Goal: Task Accomplishment & Management: Use online tool/utility

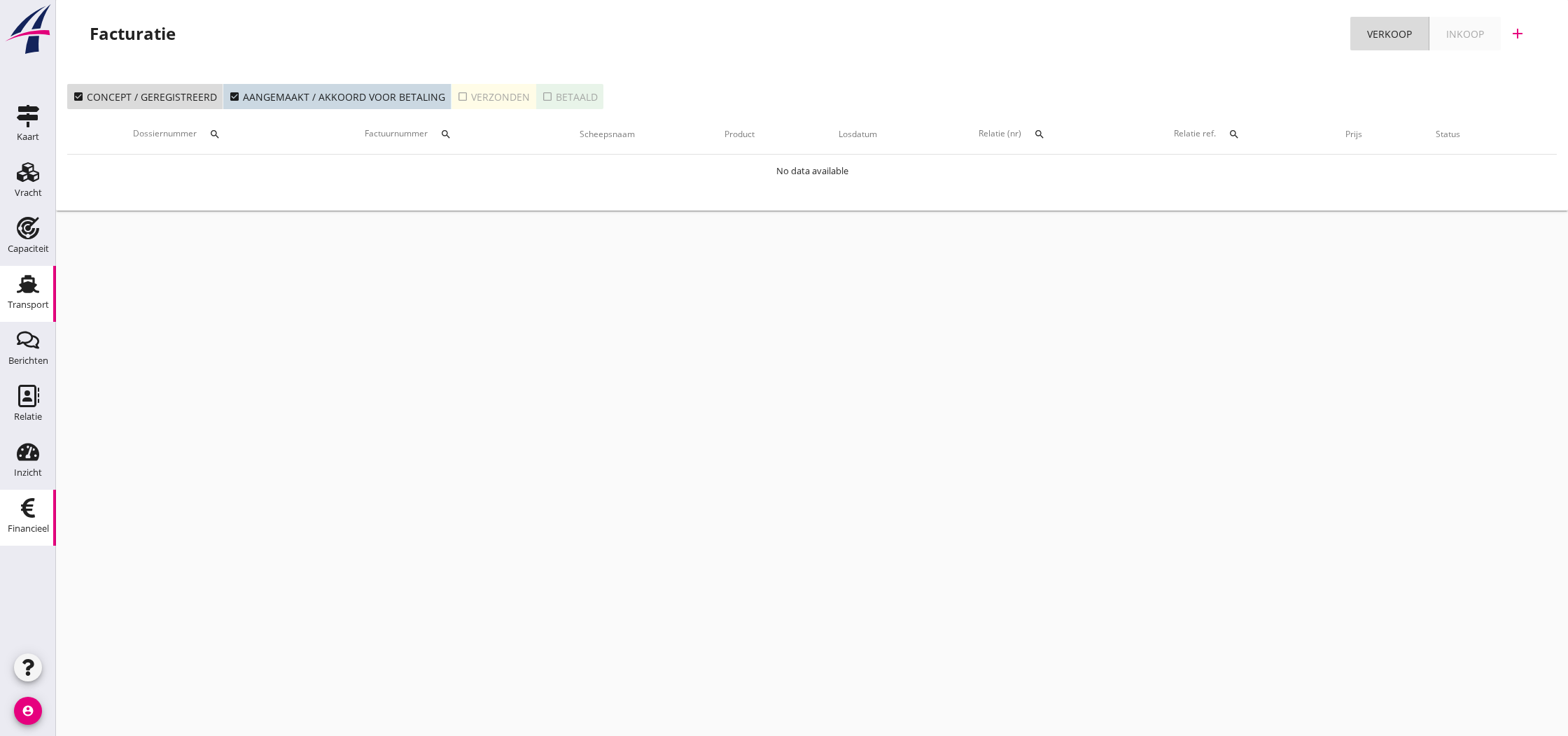
click at [26, 287] on use at bounding box center [28, 284] width 23 height 18
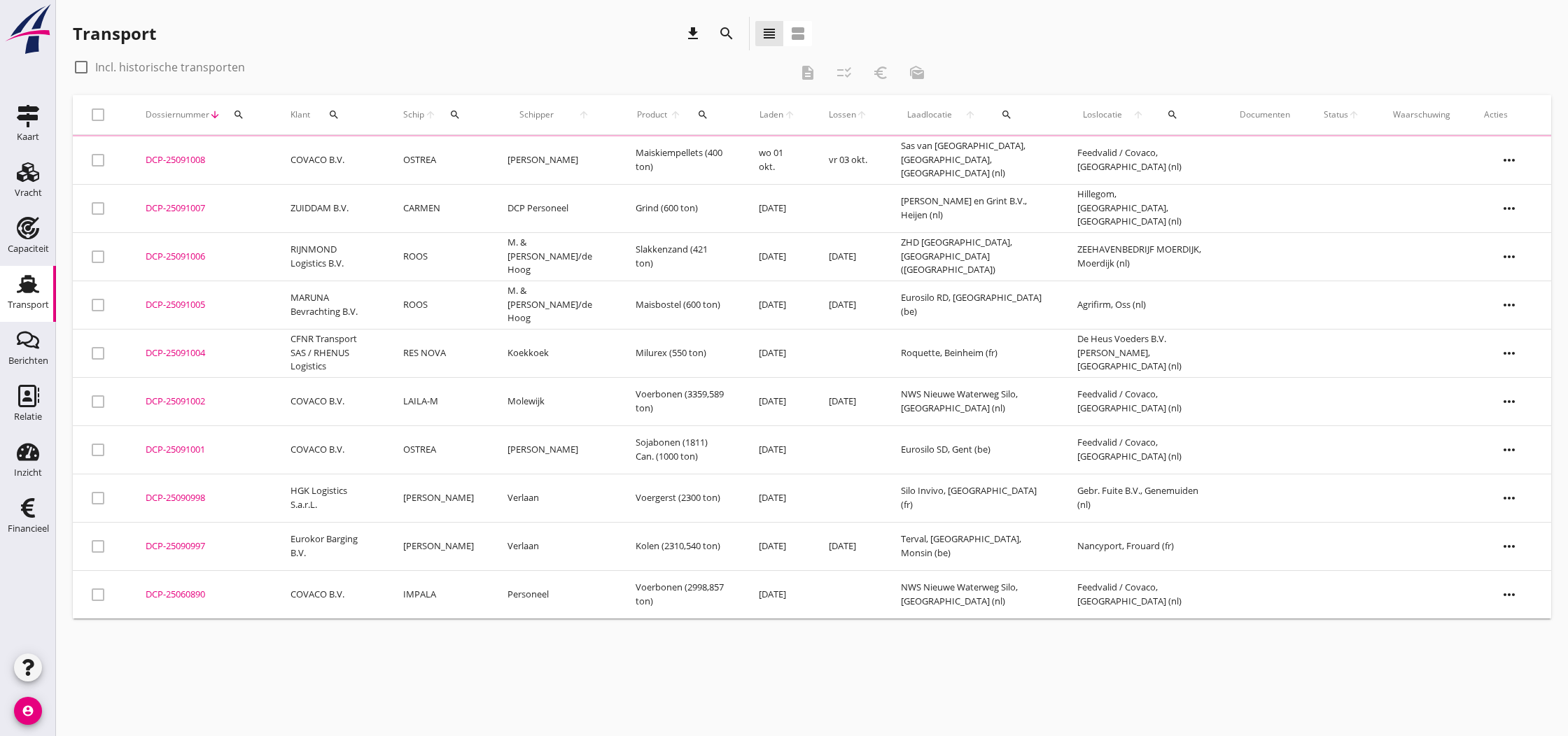
click at [164, 259] on div "DCP-25091006" at bounding box center [201, 257] width 111 height 14
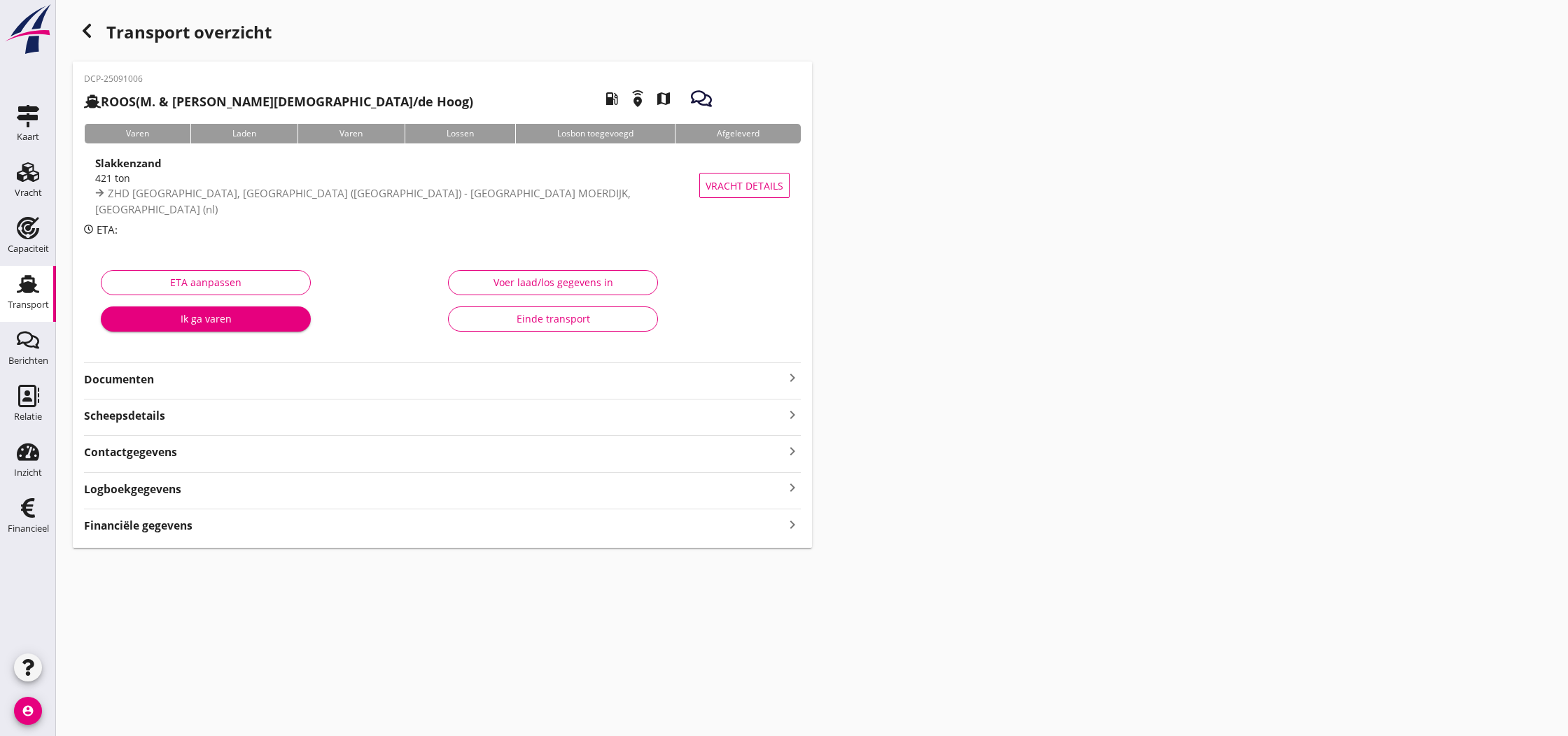
click at [789, 523] on icon "keyboard_arrow_right" at bounding box center [792, 524] width 17 height 19
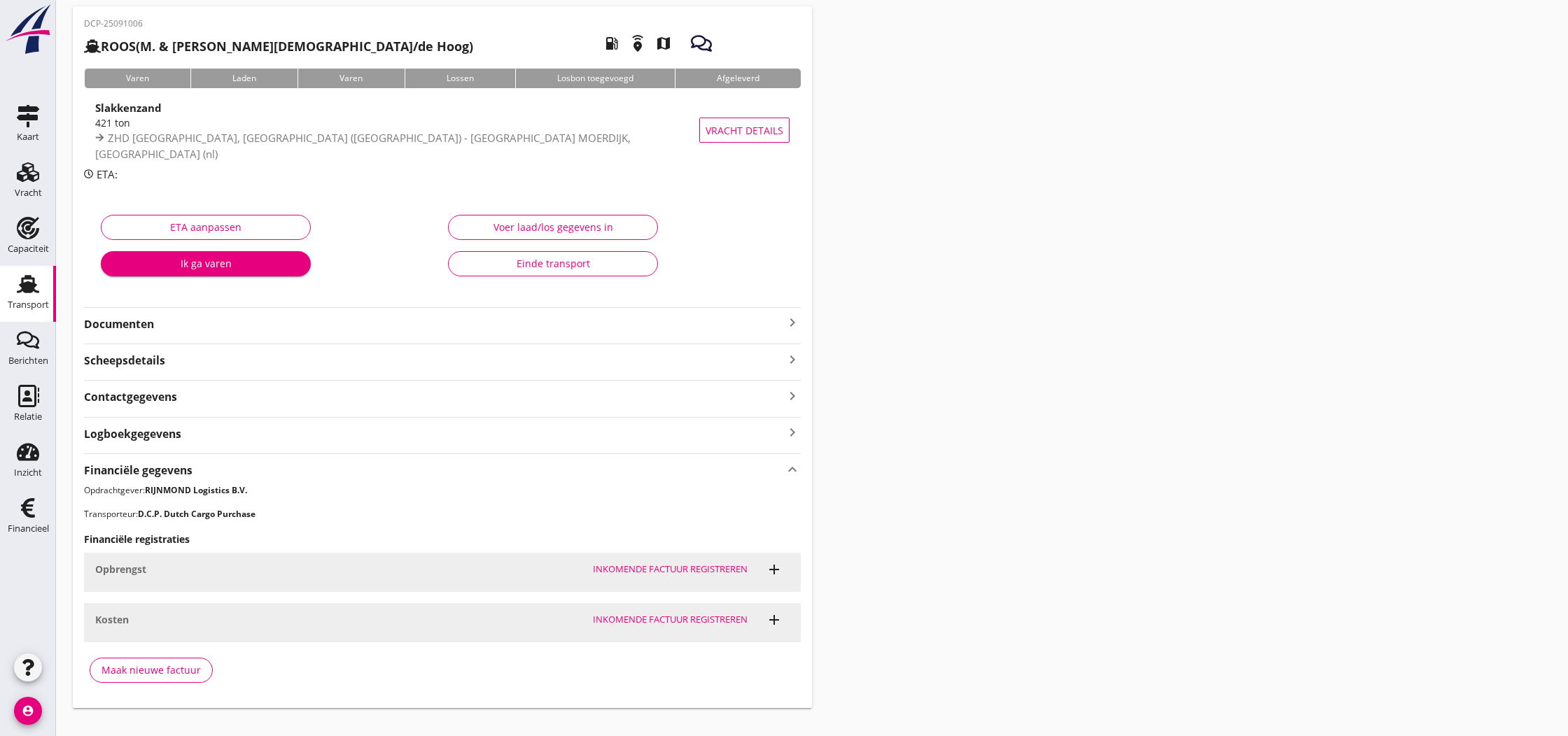
scroll to position [64, 0]
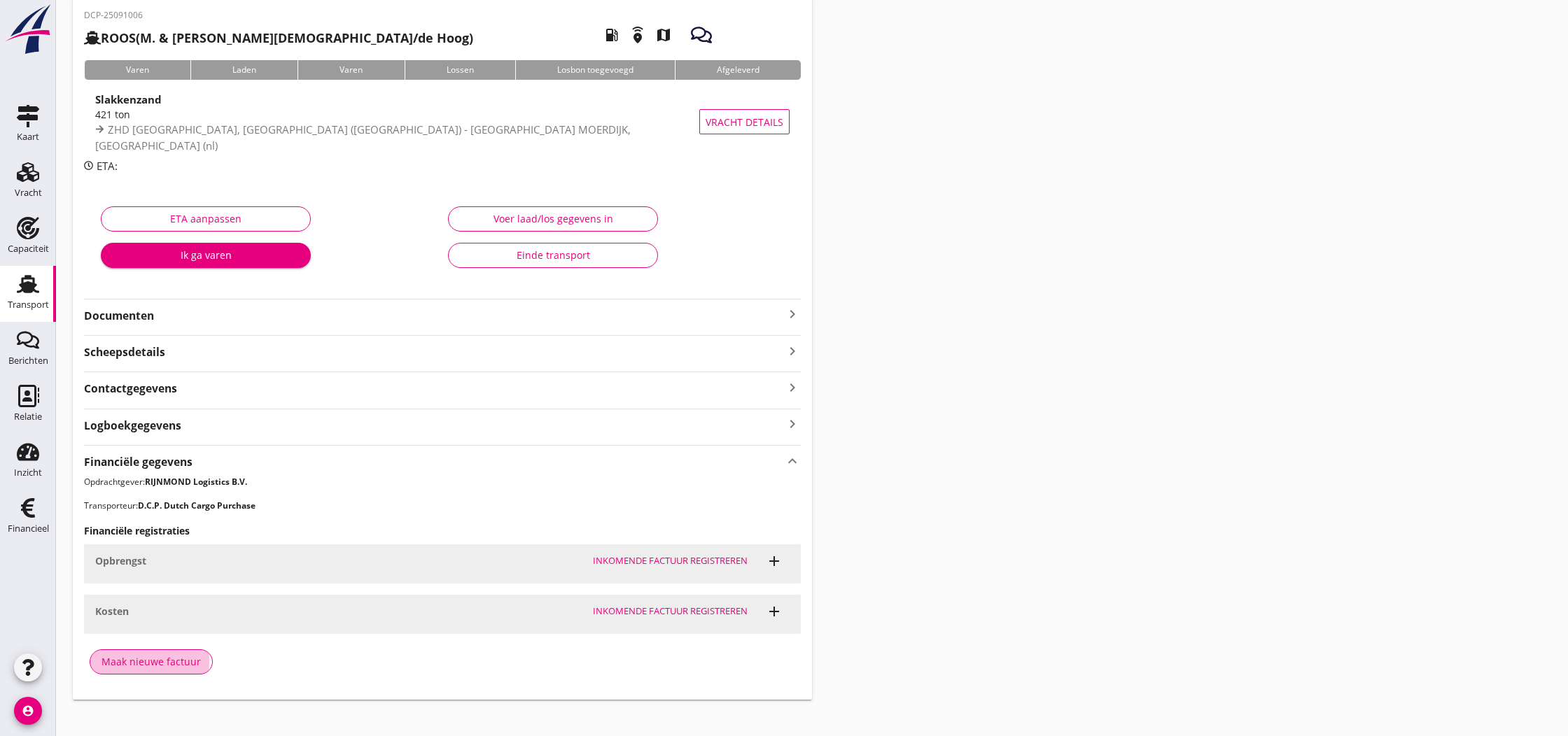
click at [172, 665] on div "Maak nieuwe factuur" at bounding box center [151, 662] width 100 height 15
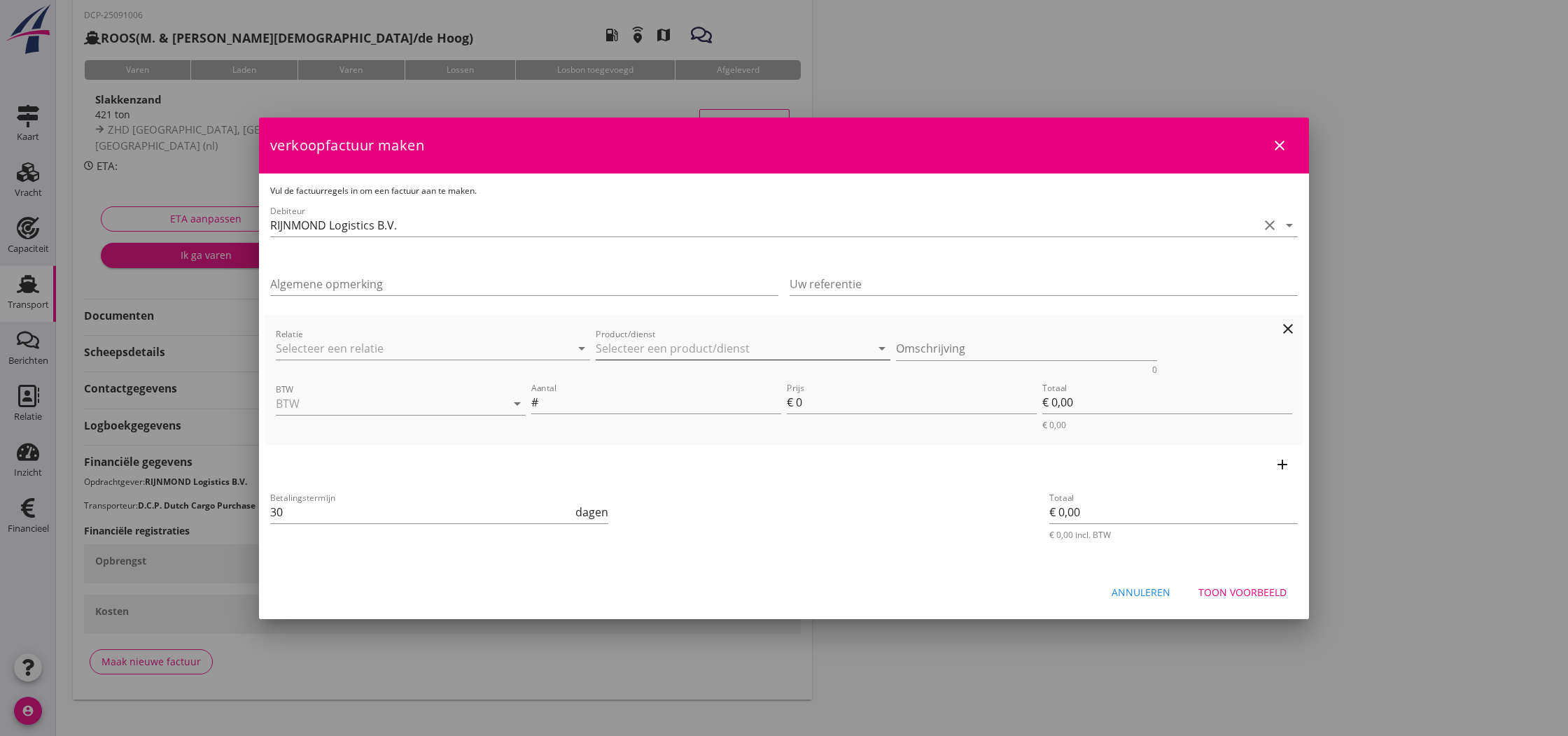
click at [646, 350] on input "Product/dienst" at bounding box center [733, 348] width 275 height 23
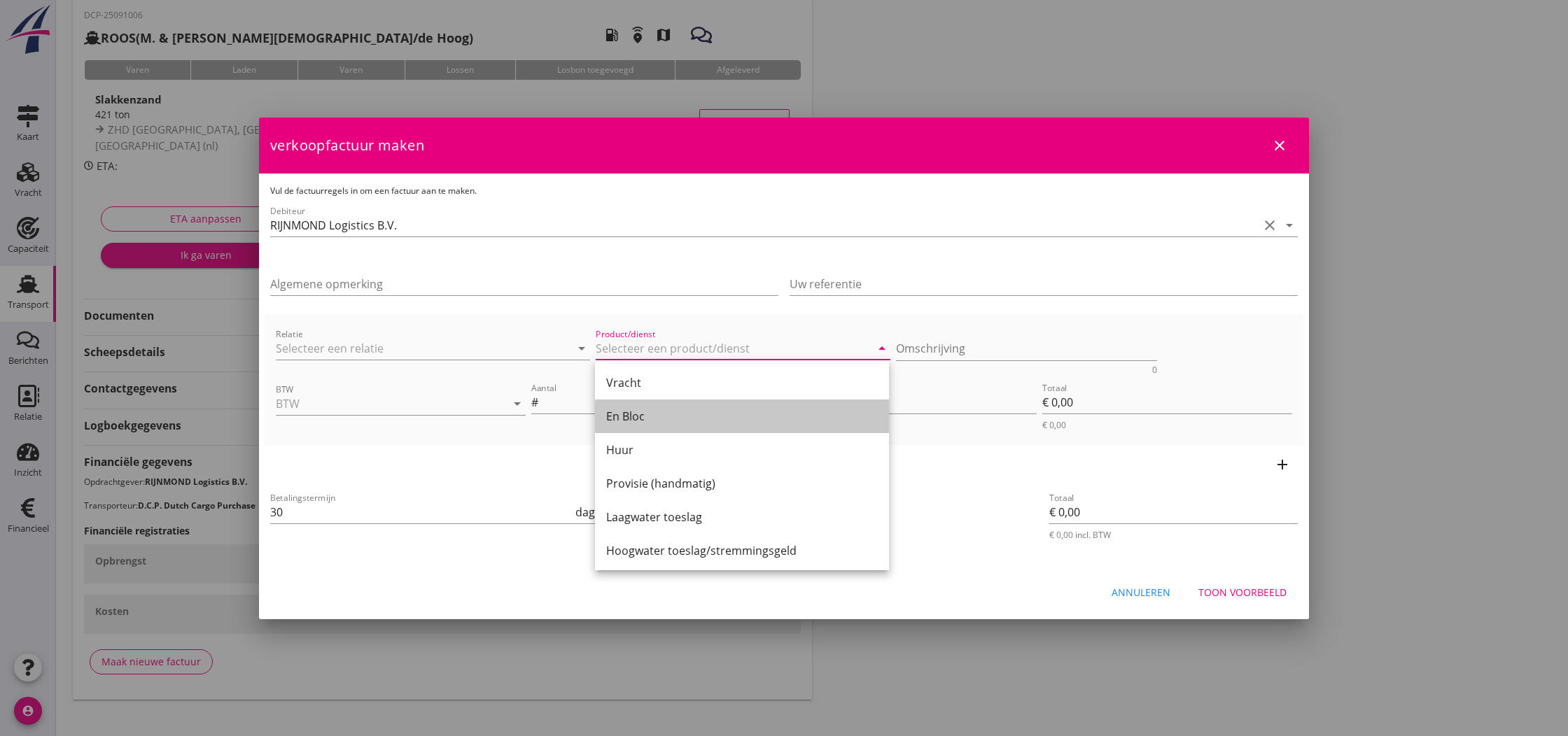
drag, startPoint x: 632, startPoint y: 417, endPoint x: 783, endPoint y: 377, distance: 156.2
click at [633, 416] on div "En Bloc" at bounding box center [741, 416] width 271 height 17
type input "En Bloc"
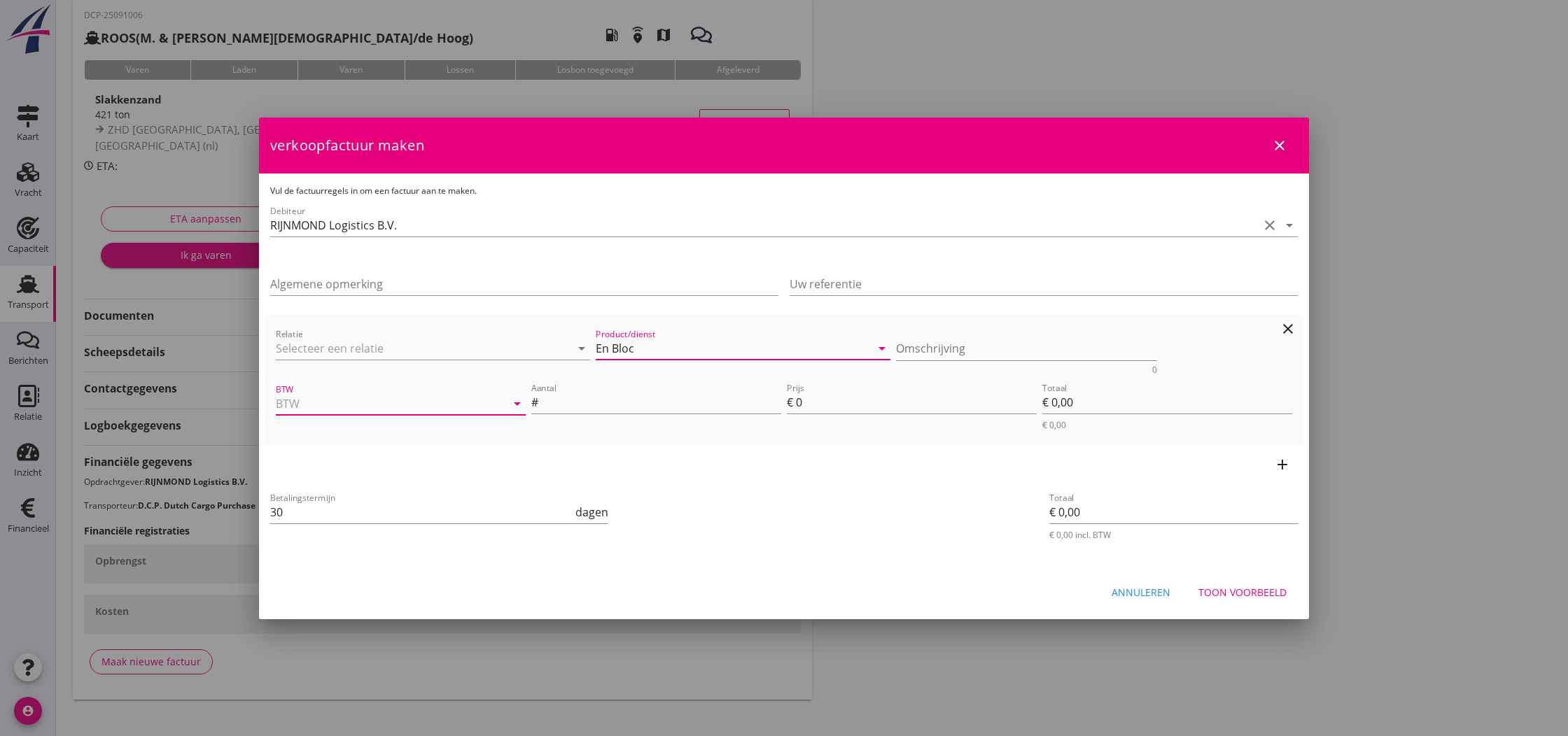
click at [471, 407] on input "BTW" at bounding box center [381, 404] width 211 height 23
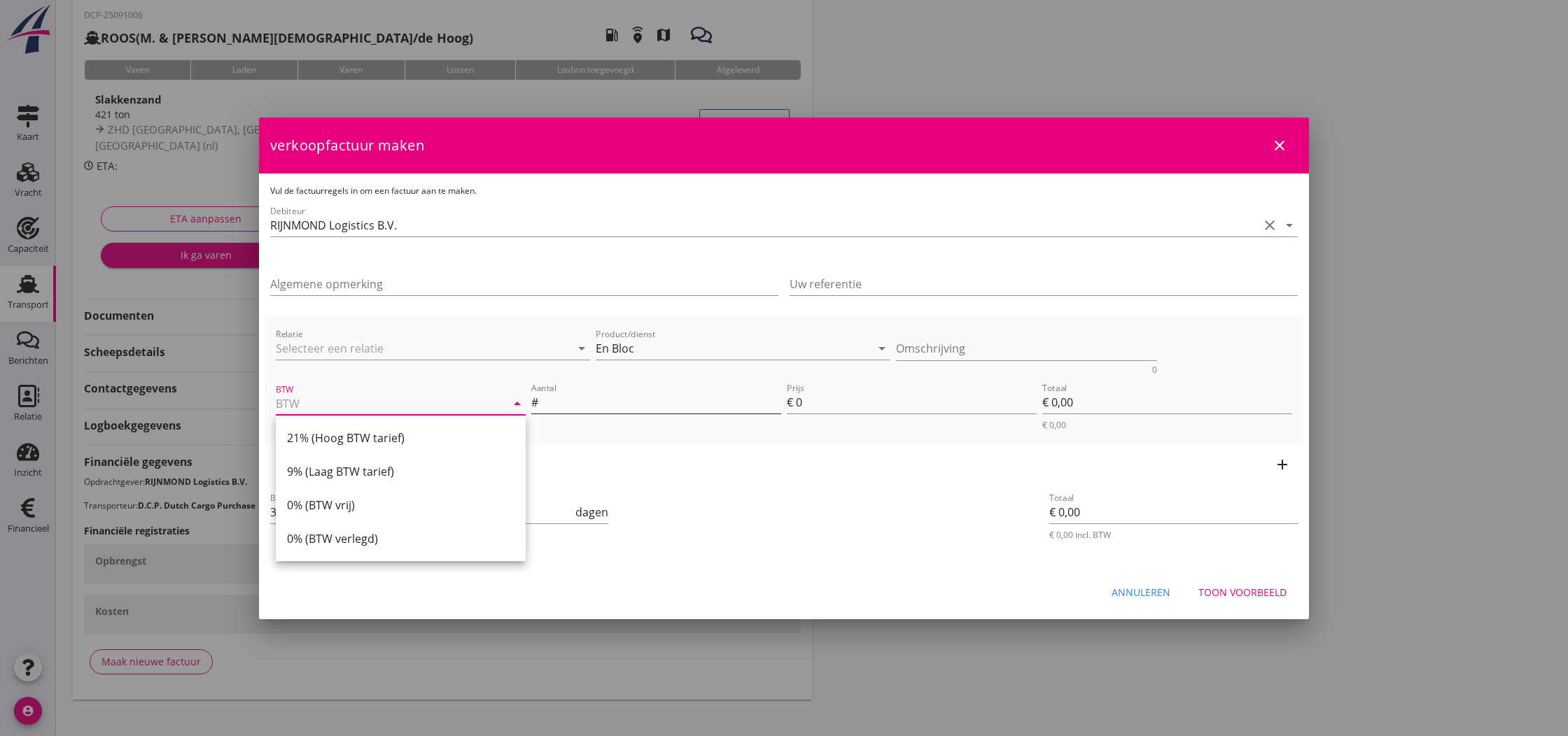
drag, startPoint x: 428, startPoint y: 441, endPoint x: 654, endPoint y: 391, distance: 231.5
click at [430, 441] on div "21% (Hoog BTW tarief)" at bounding box center [401, 438] width 228 height 17
type input "21% (Hoog BTW tarief)"
click at [645, 400] on input "Aantal" at bounding box center [661, 402] width 240 height 23
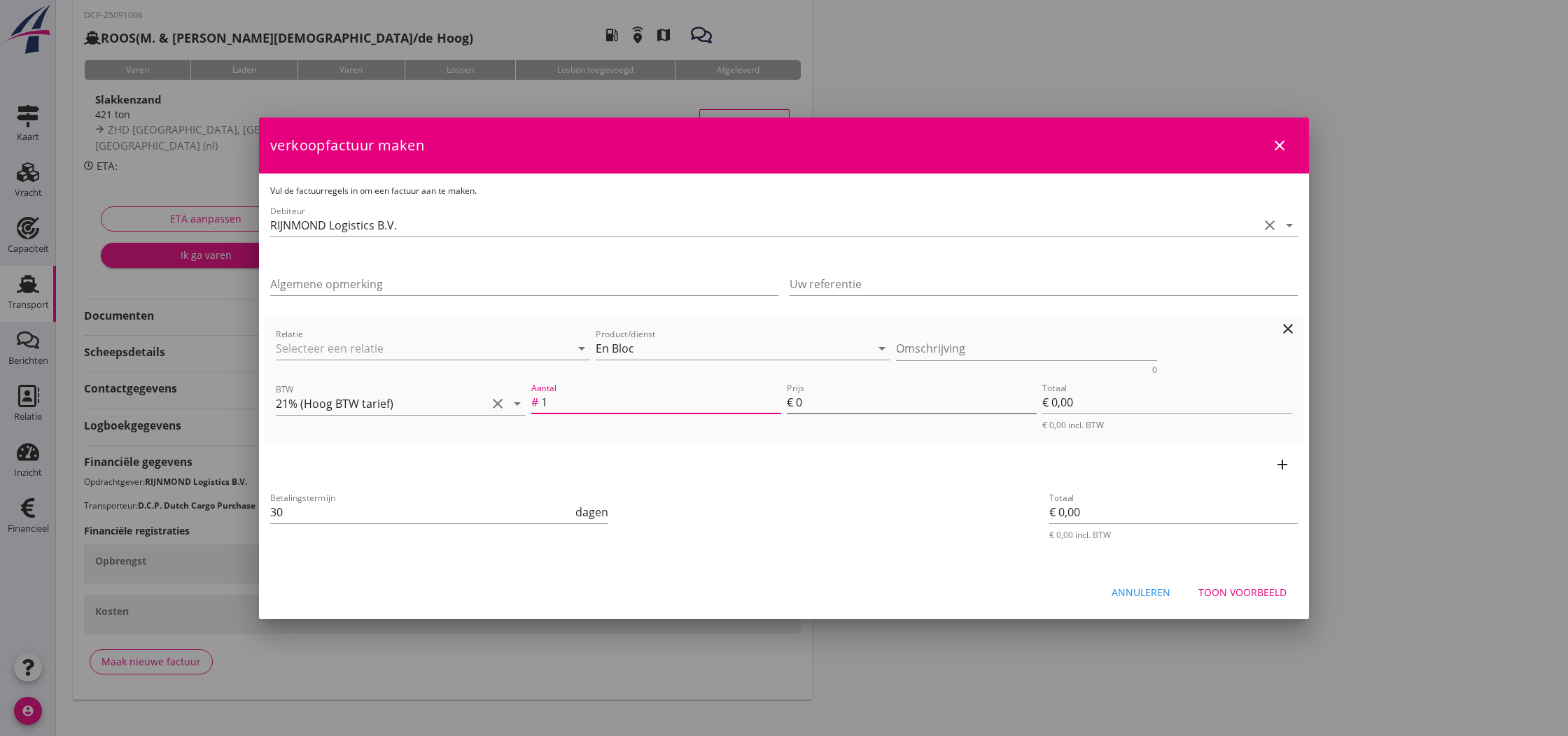
type input "1"
click at [793, 403] on div "€" at bounding box center [791, 402] width 9 height 17
click at [801, 402] on div "Prijs € 0" at bounding box center [912, 402] width 250 height 23
drag, startPoint x: 803, startPoint y: 402, endPoint x: 796, endPoint y: 401, distance: 7.1
click at [796, 401] on input "0" at bounding box center [916, 402] width 241 height 23
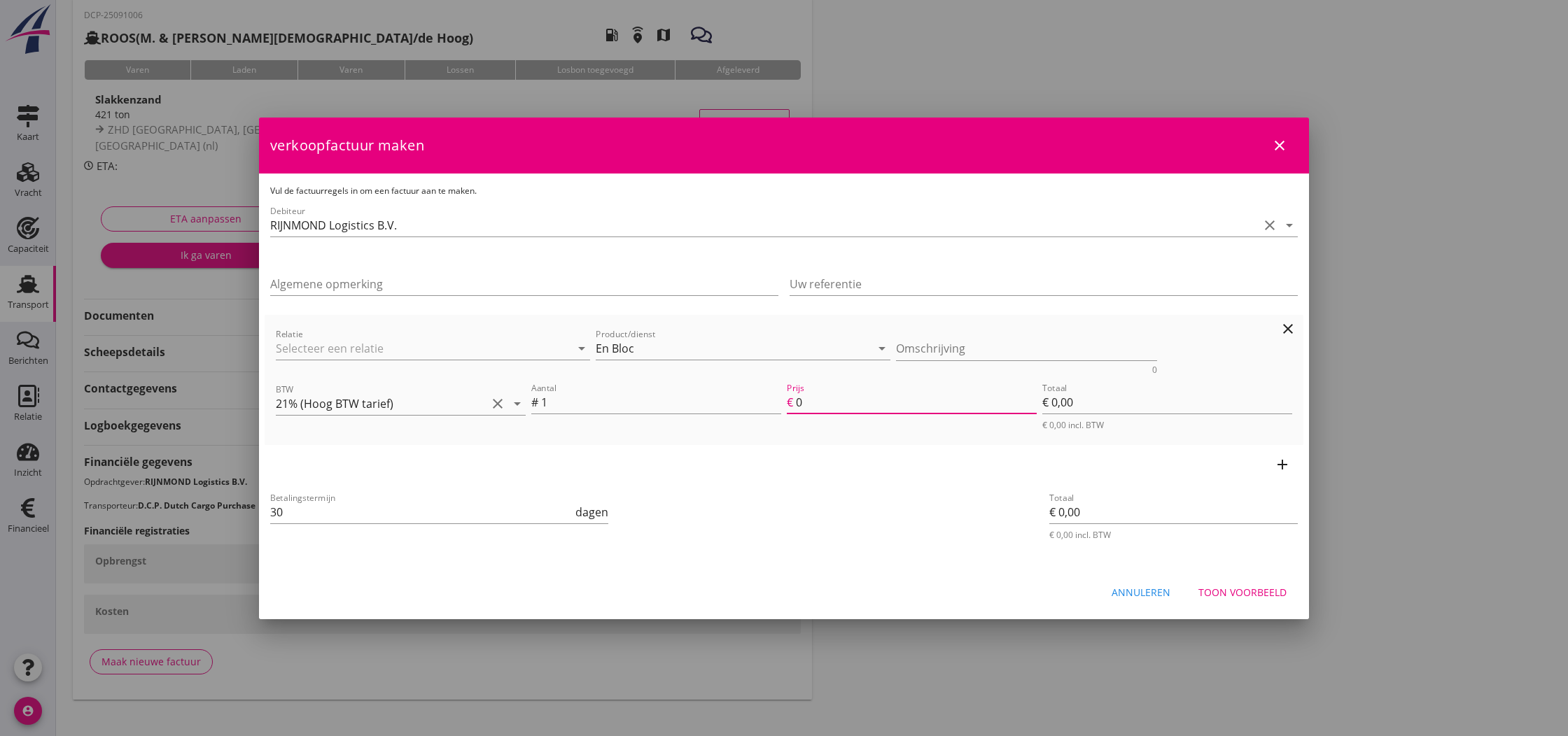
type input "2"
type input "€ 2,00"
type input "20"
type input "€ 20,00"
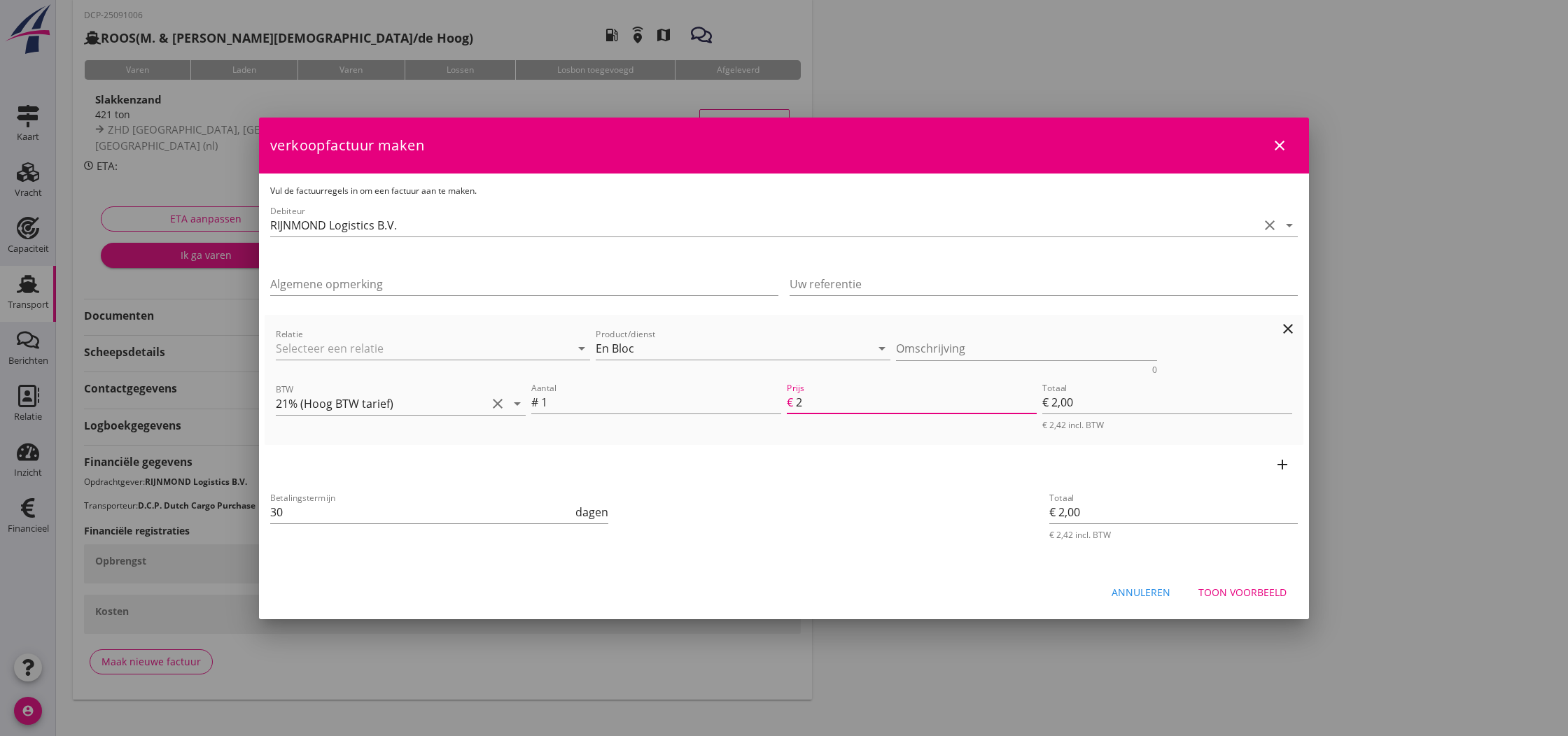
type input "€ 20,00"
type input "200"
type input "€ 200,00"
type input "2000"
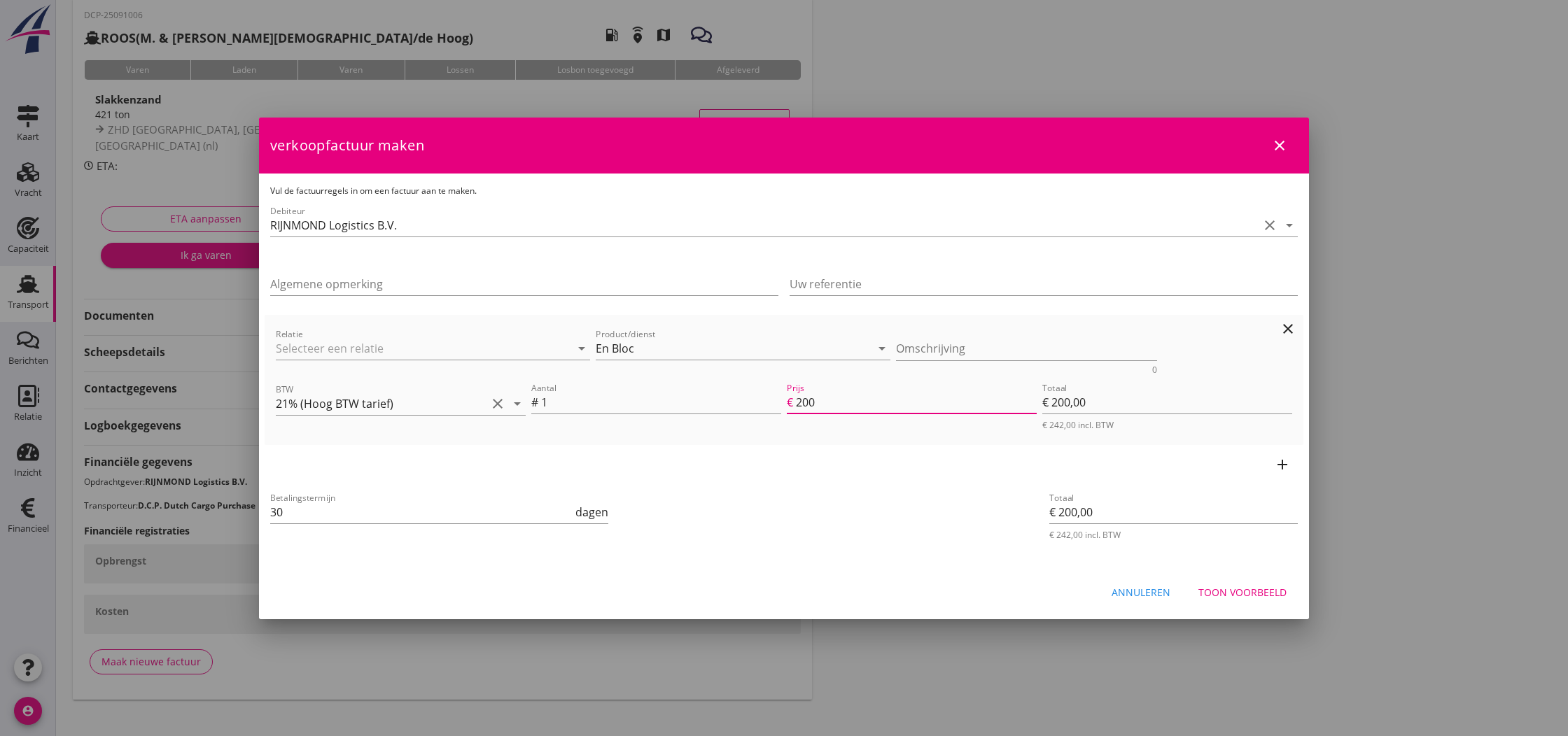
type input "€ 2.000,00"
type input "2000.00"
click at [1250, 589] on div "Toon voorbeeld" at bounding box center [1242, 593] width 88 height 15
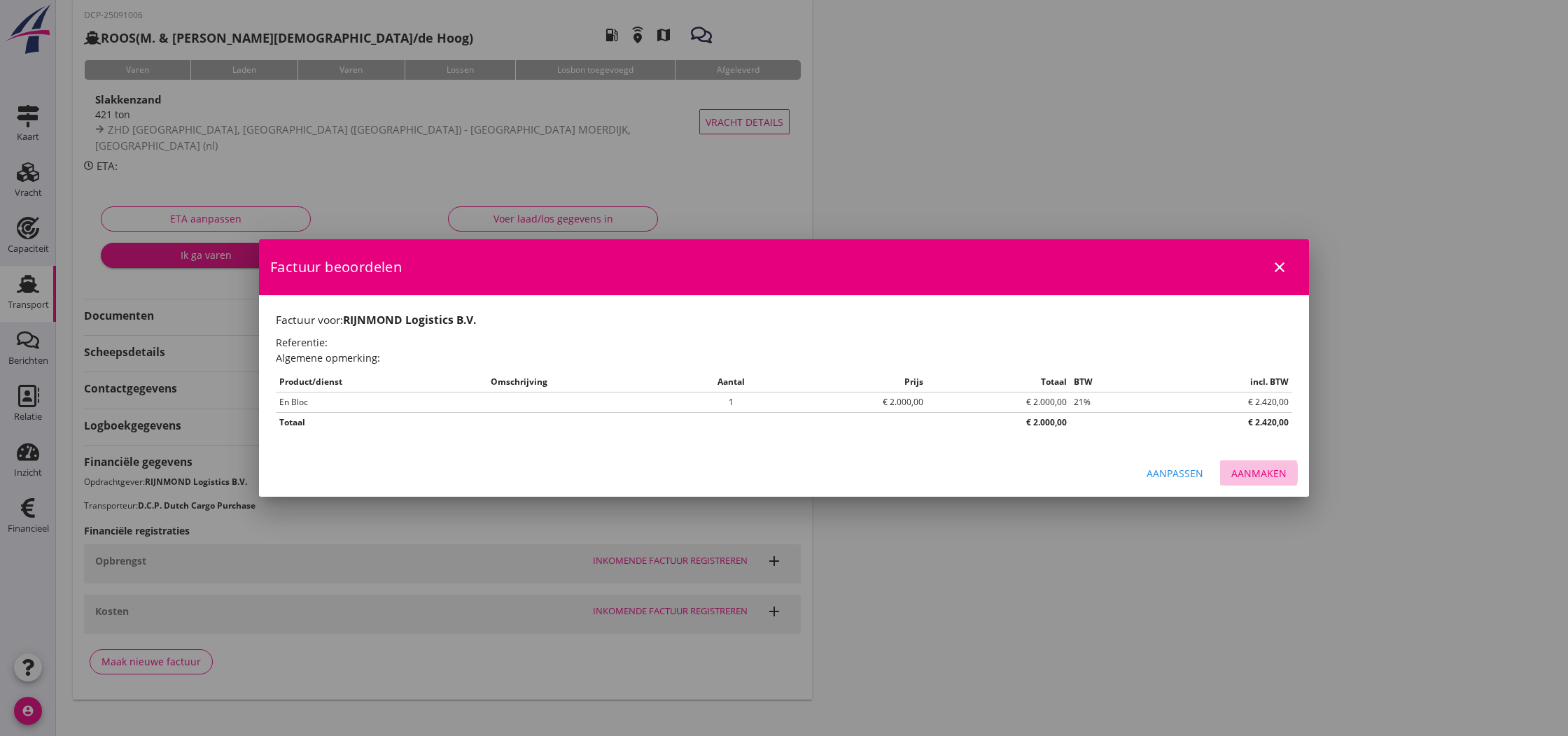
click at [1260, 473] on div "Aanmaken" at bounding box center [1259, 473] width 55 height 15
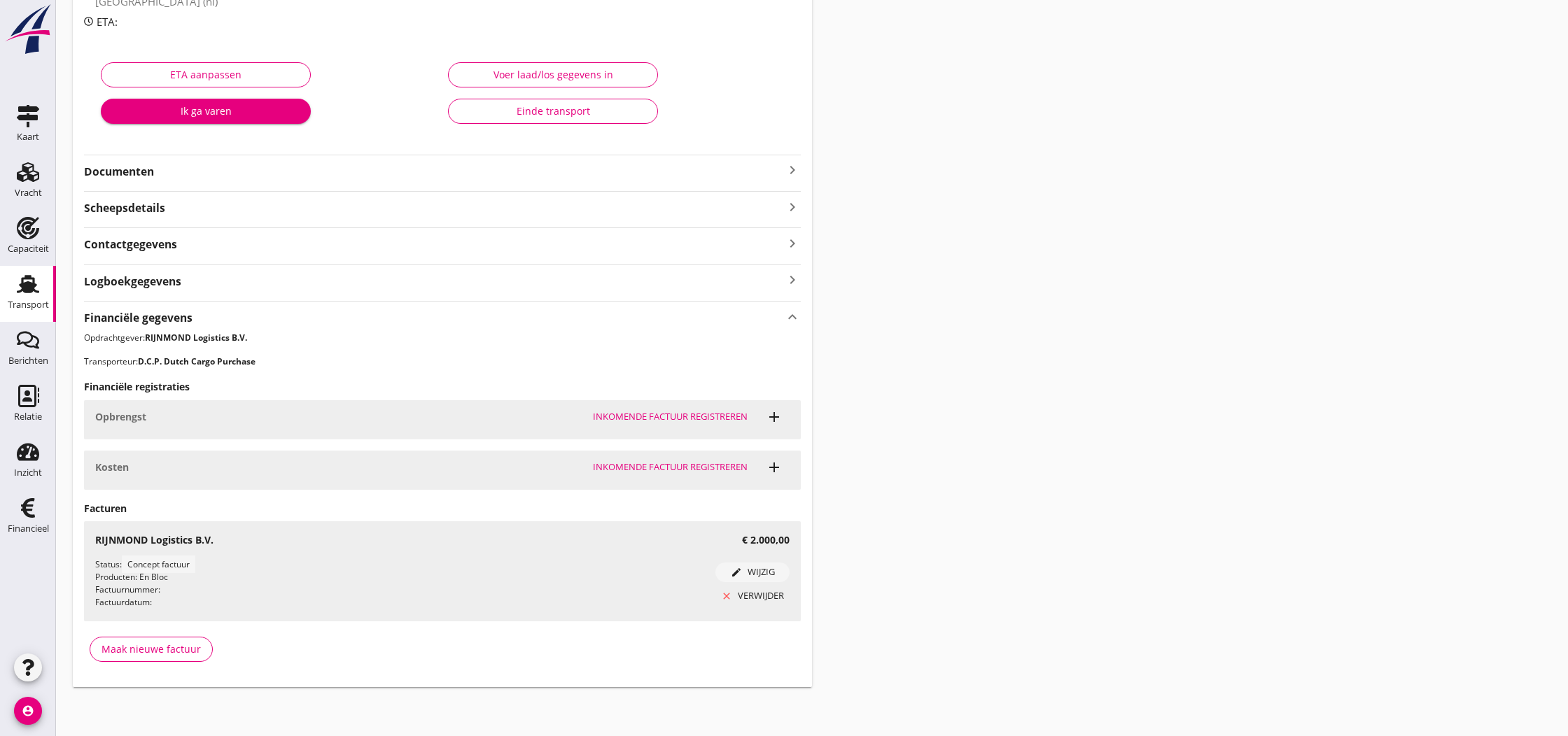
scroll to position [207, 0]
click at [33, 507] on use at bounding box center [28, 508] width 14 height 20
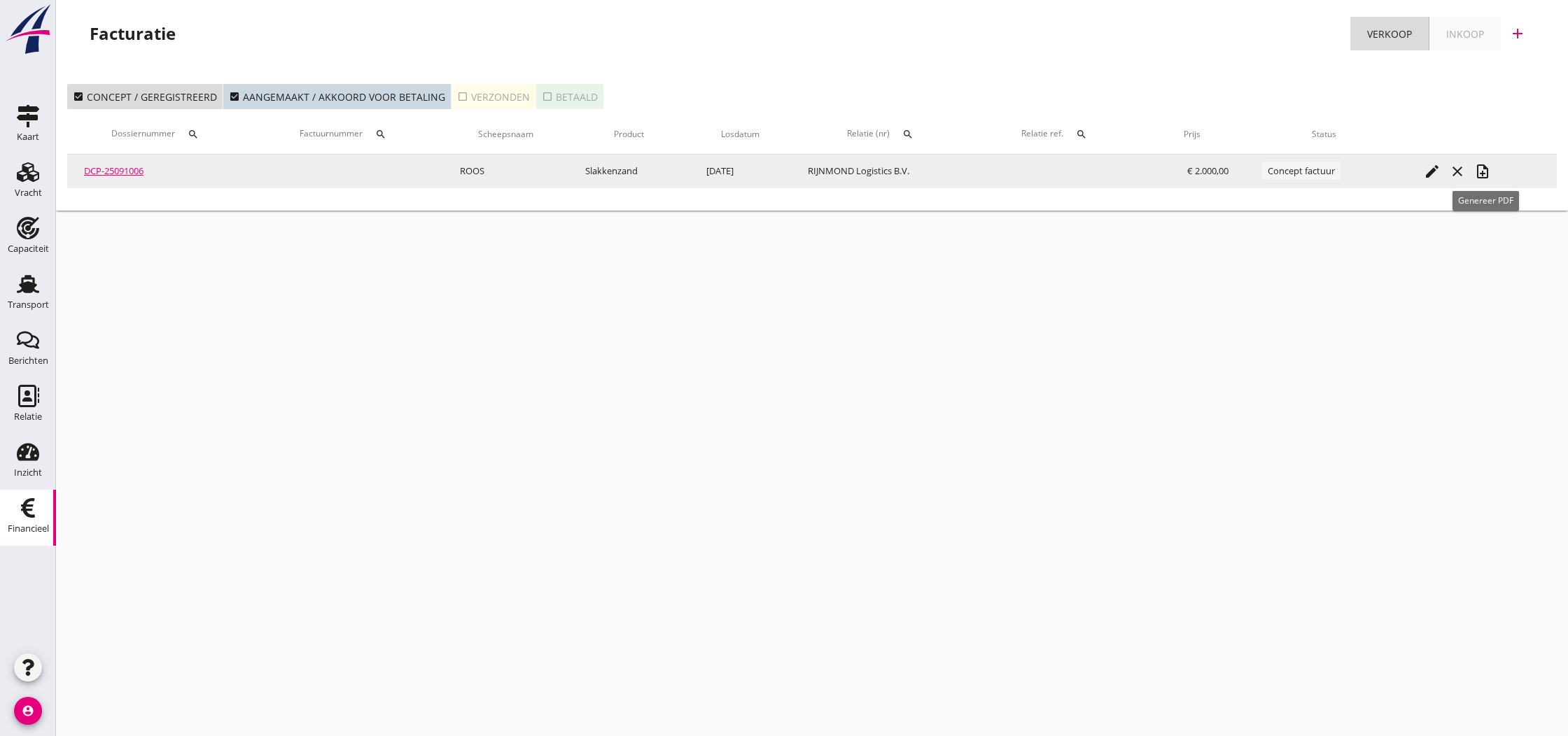
click at [1488, 171] on icon "note_add" at bounding box center [1482, 171] width 17 height 17
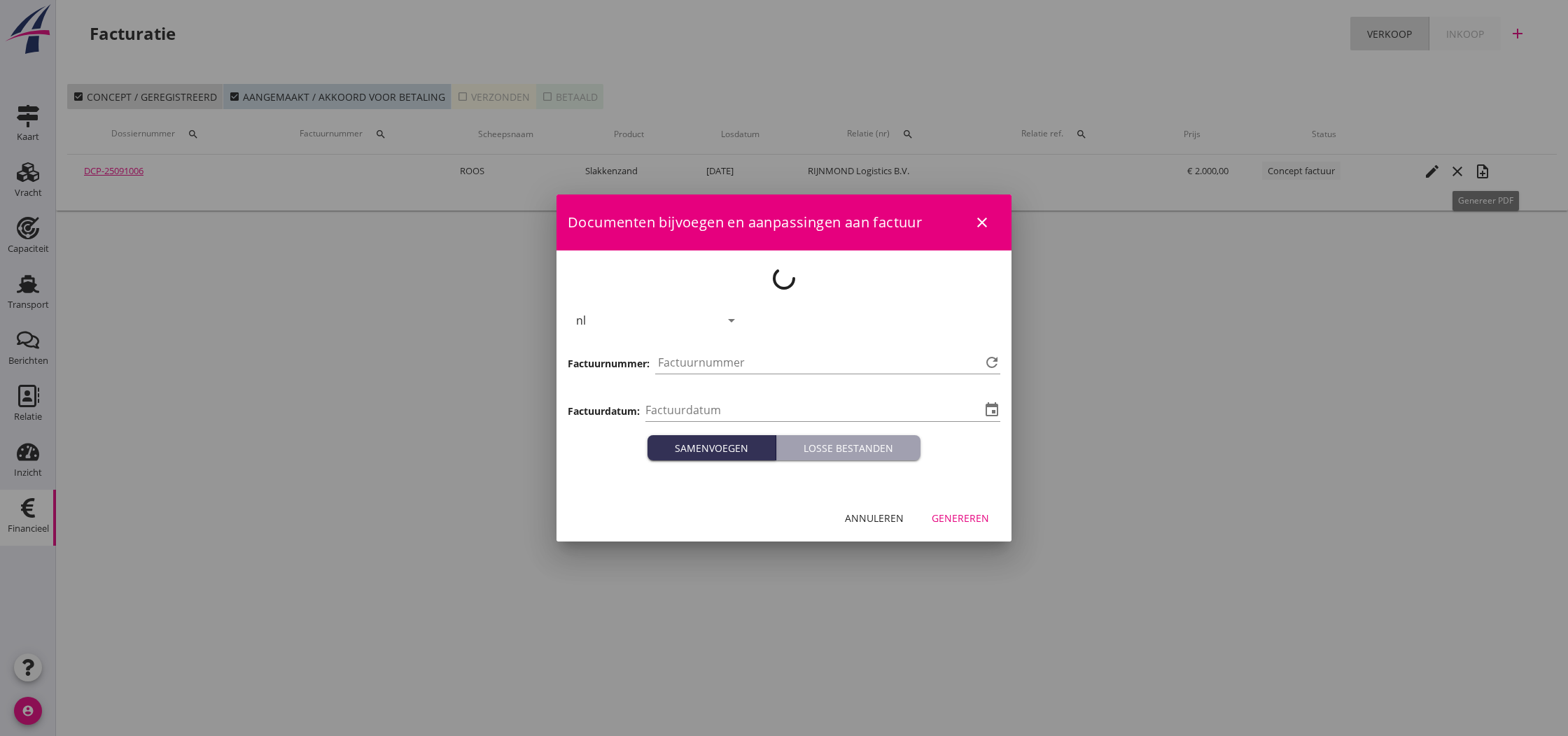
type input "[DATE]"
type input "803"
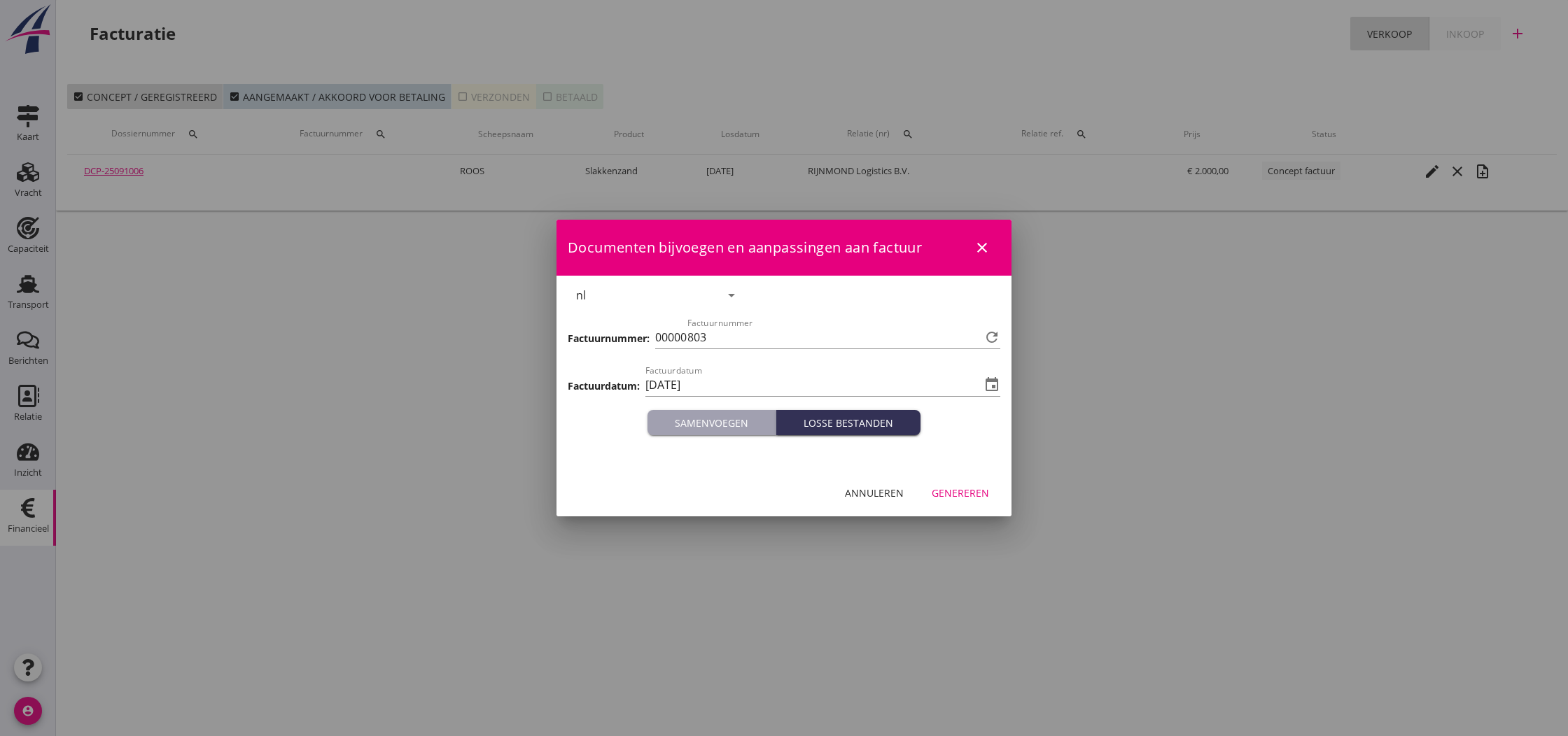
click at [956, 495] on div "Genereren" at bounding box center [960, 493] width 57 height 15
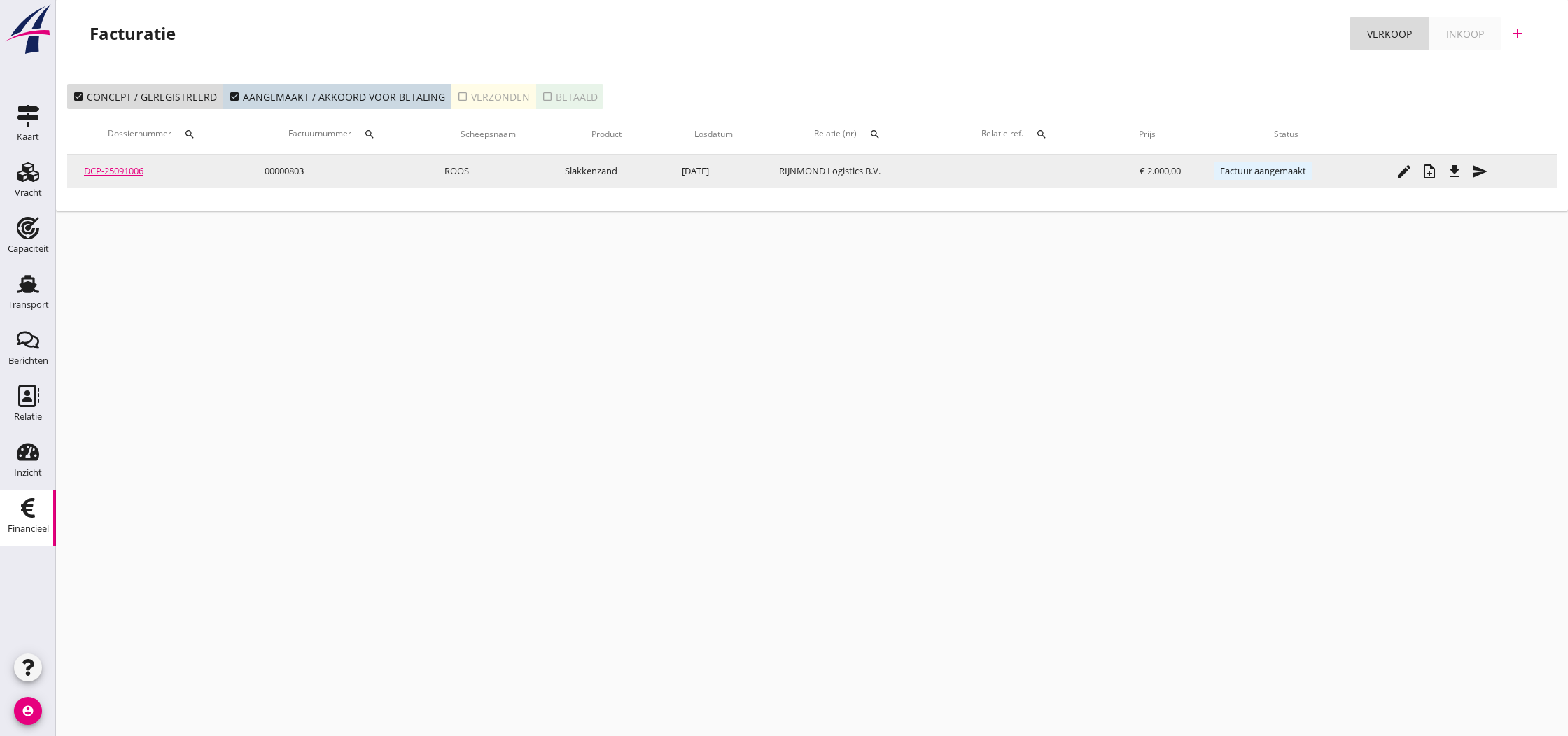
click at [1458, 172] on icon "file_download" at bounding box center [1454, 171] width 17 height 17
click at [1482, 173] on icon "send" at bounding box center [1479, 171] width 17 height 17
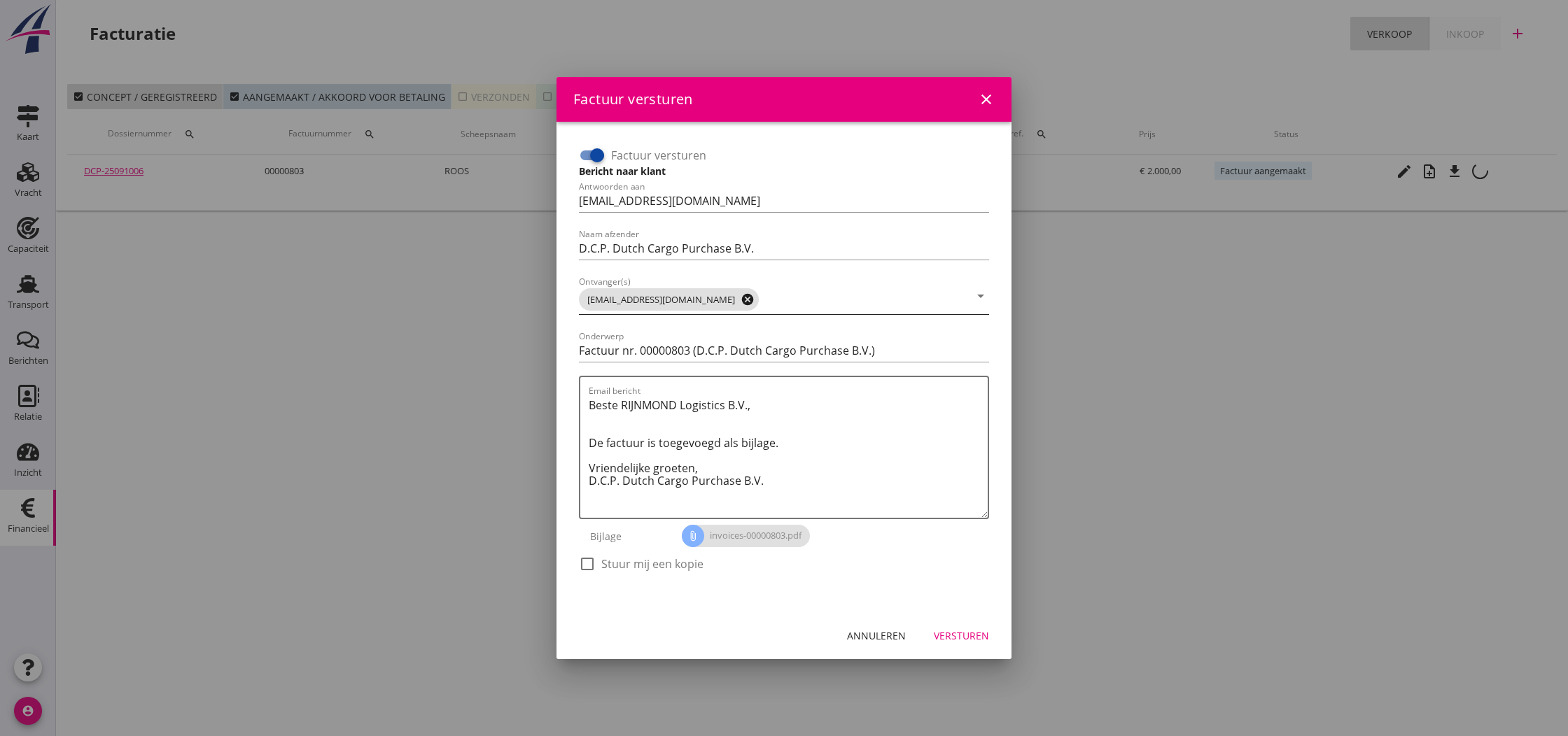
click at [740, 298] on icon "cancel" at bounding box center [747, 299] width 14 height 14
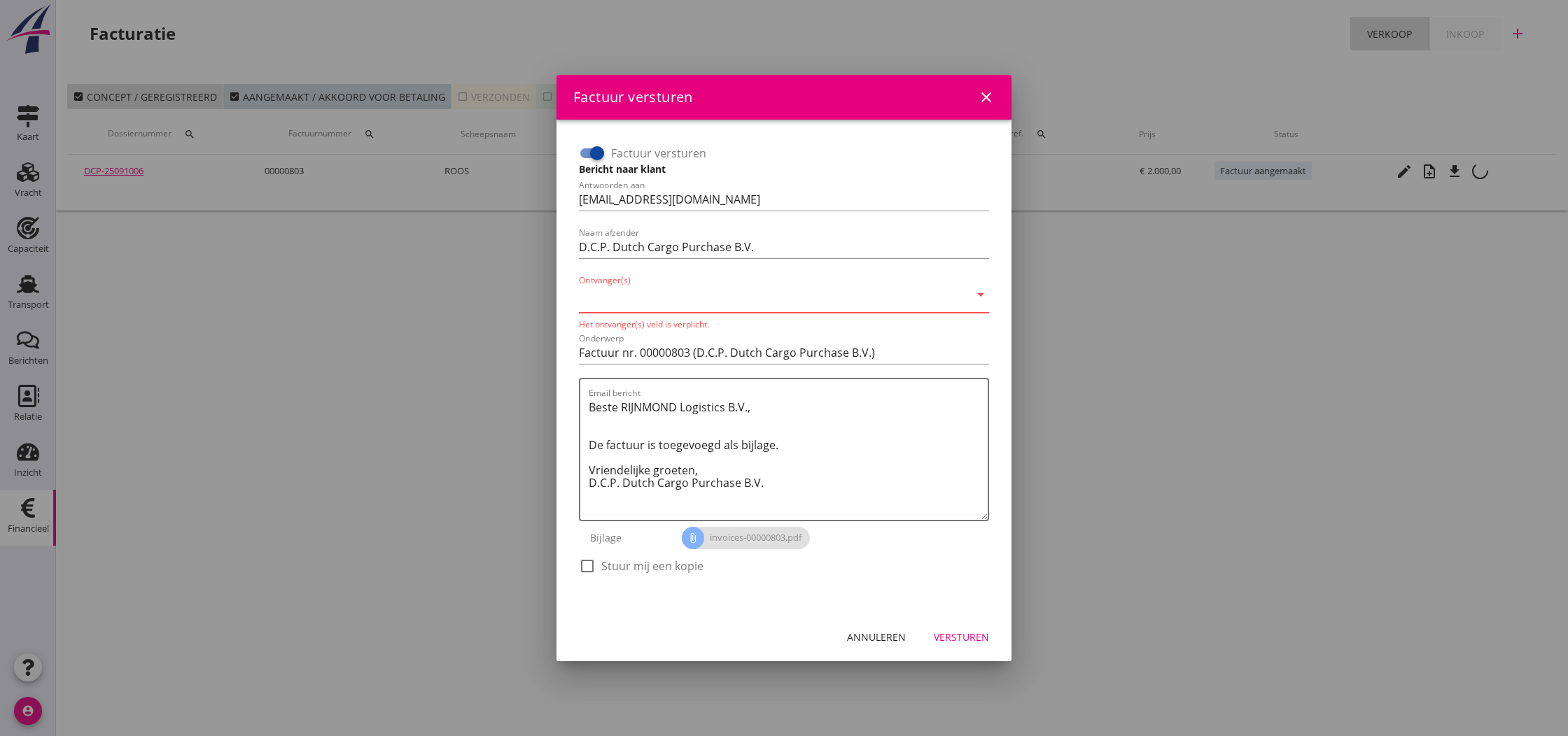
type input "i"
type input "v"
type input "[EMAIL_ADDRESS][DOMAIN_NAME]"
click at [783, 429] on textarea "Beste RIJNMOND Logistics B.V., De factuur is toegevoegd als bijlage. Vriendelij…" at bounding box center [788, 458] width 399 height 124
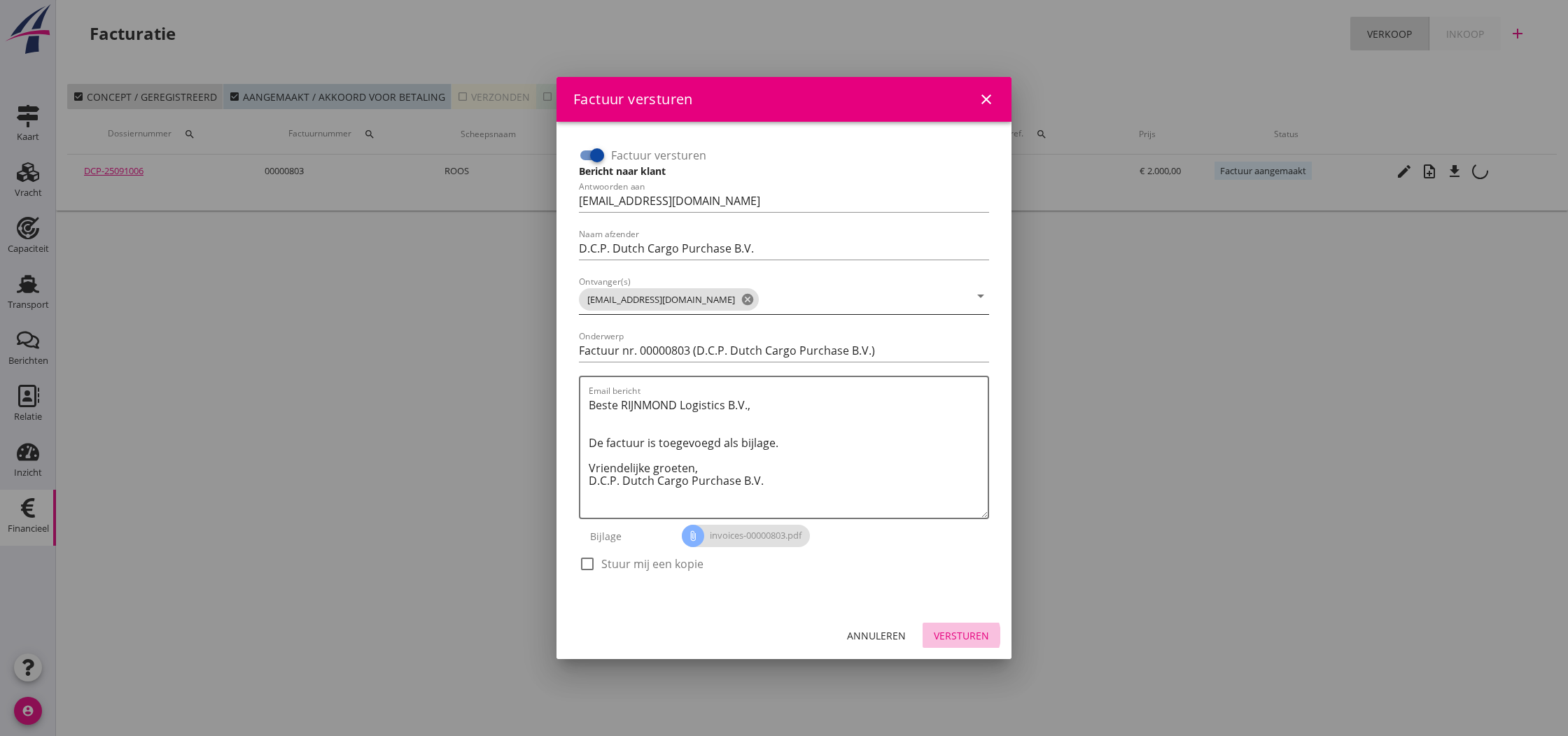
click at [956, 631] on div "Versturen" at bounding box center [961, 636] width 55 height 15
